Goal: Task Accomplishment & Management: Manage account settings

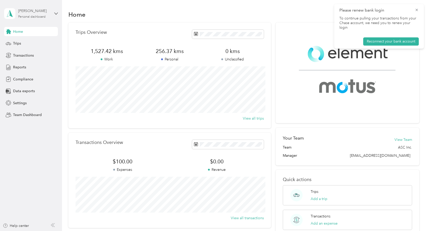
click at [41, 15] on div "Personal dashboard" at bounding box center [31, 16] width 27 height 3
click at [38, 64] on div "Log out" at bounding box center [58, 65] width 101 height 9
